Goal: Navigation & Orientation: Find specific page/section

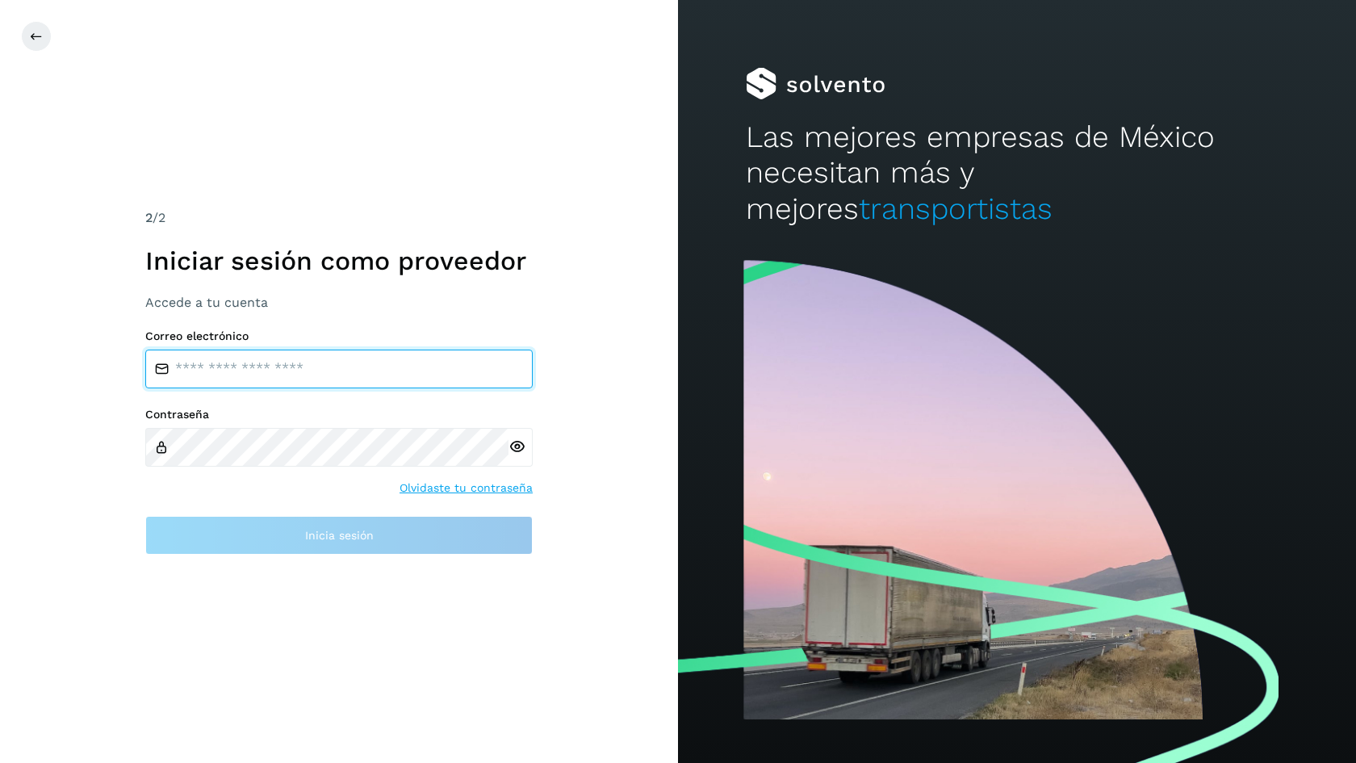
type input "**********"
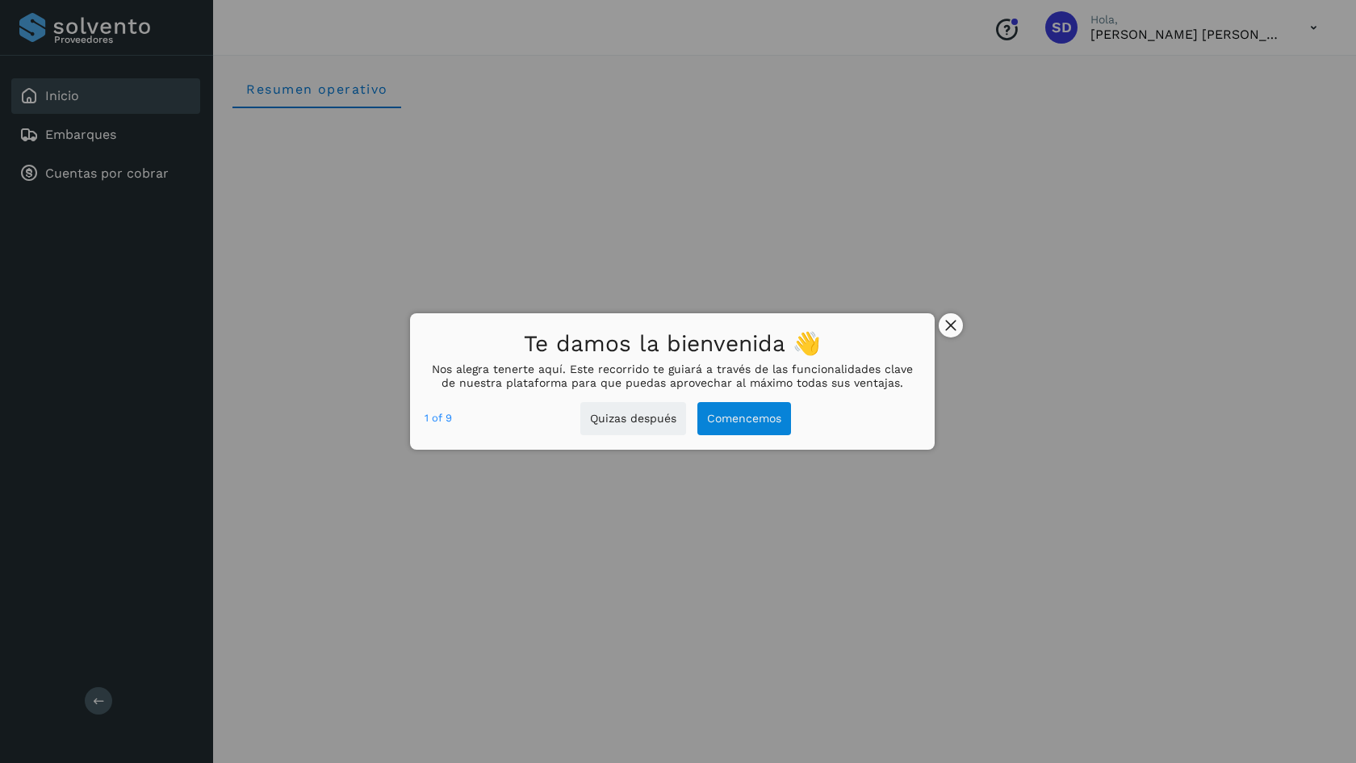
click at [945, 325] on icon "close," at bounding box center [950, 325] width 11 height 11
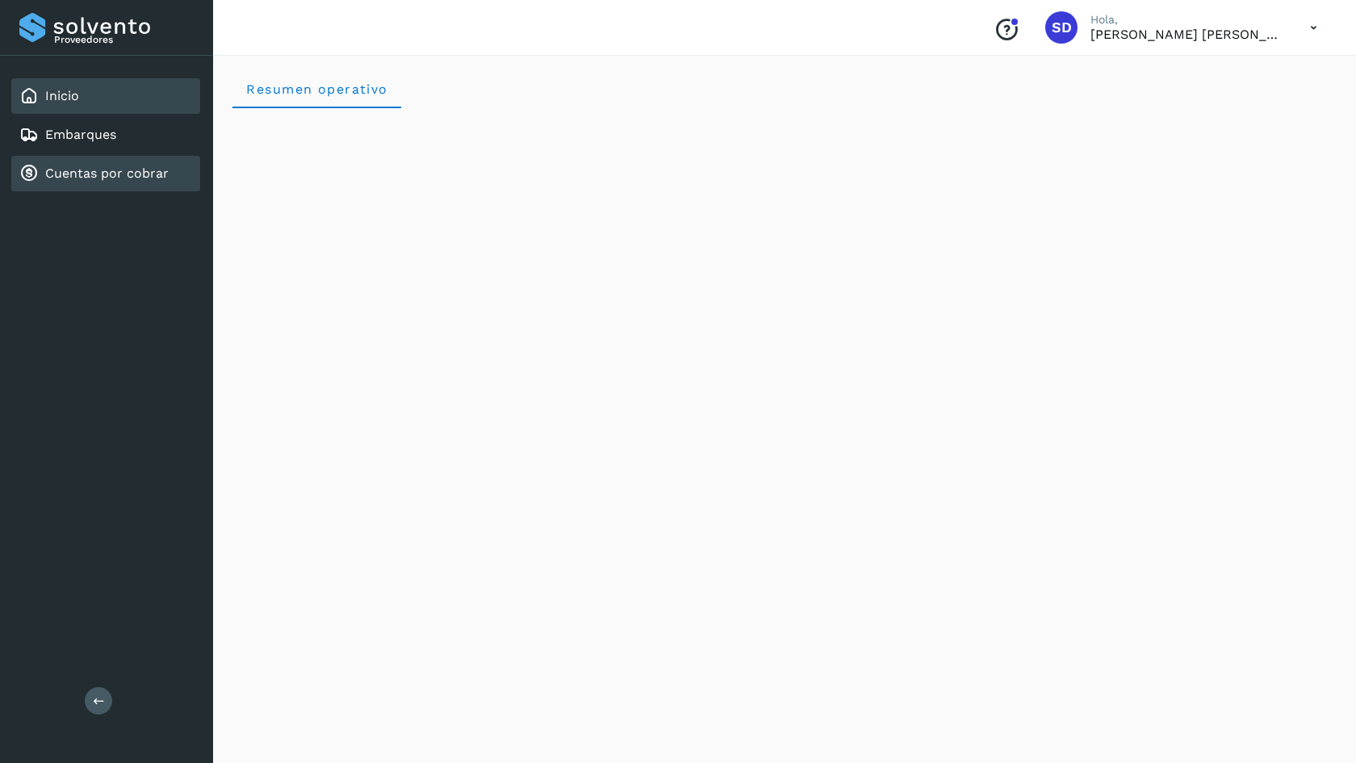
click at [141, 184] on div "Cuentas por cobrar" at bounding box center [105, 174] width 189 height 36
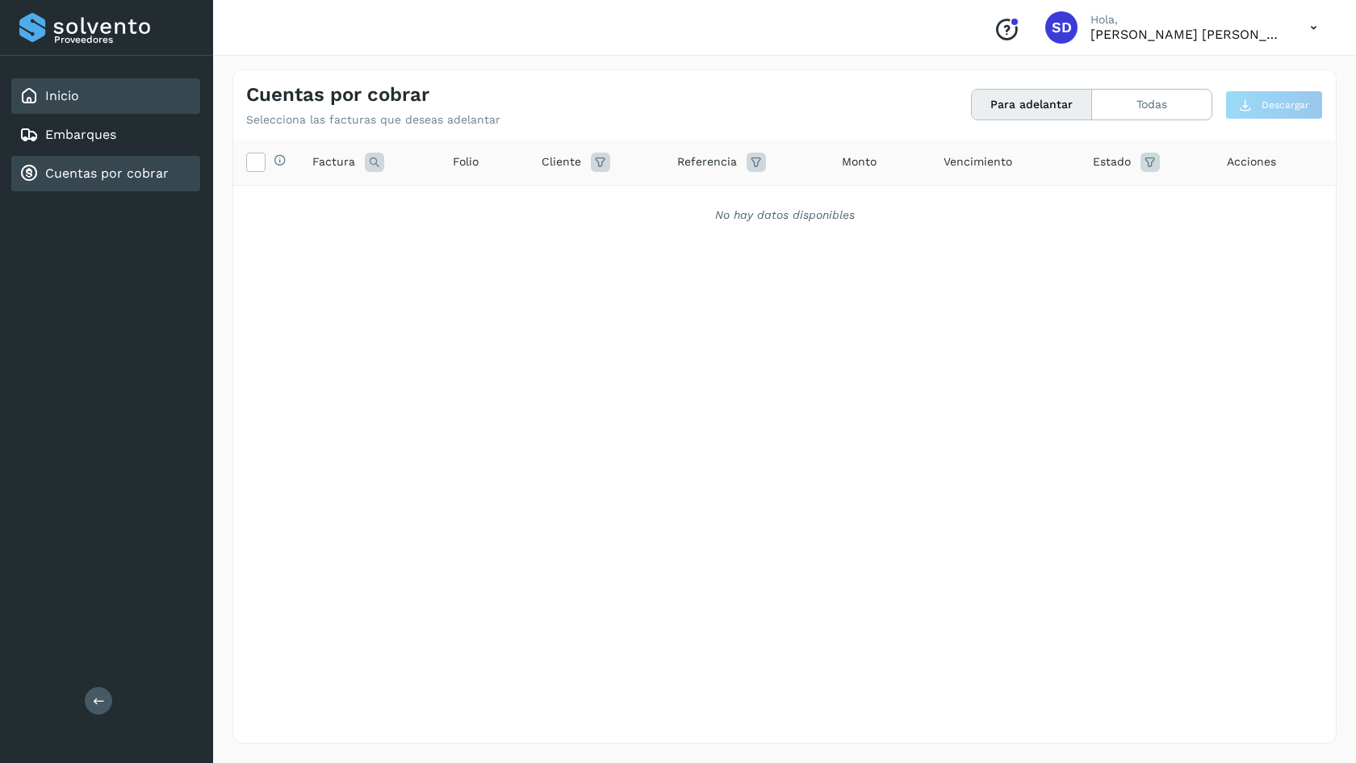
click at [119, 87] on div "Inicio" at bounding box center [105, 96] width 189 height 36
